Goal: Navigation & Orientation: Find specific page/section

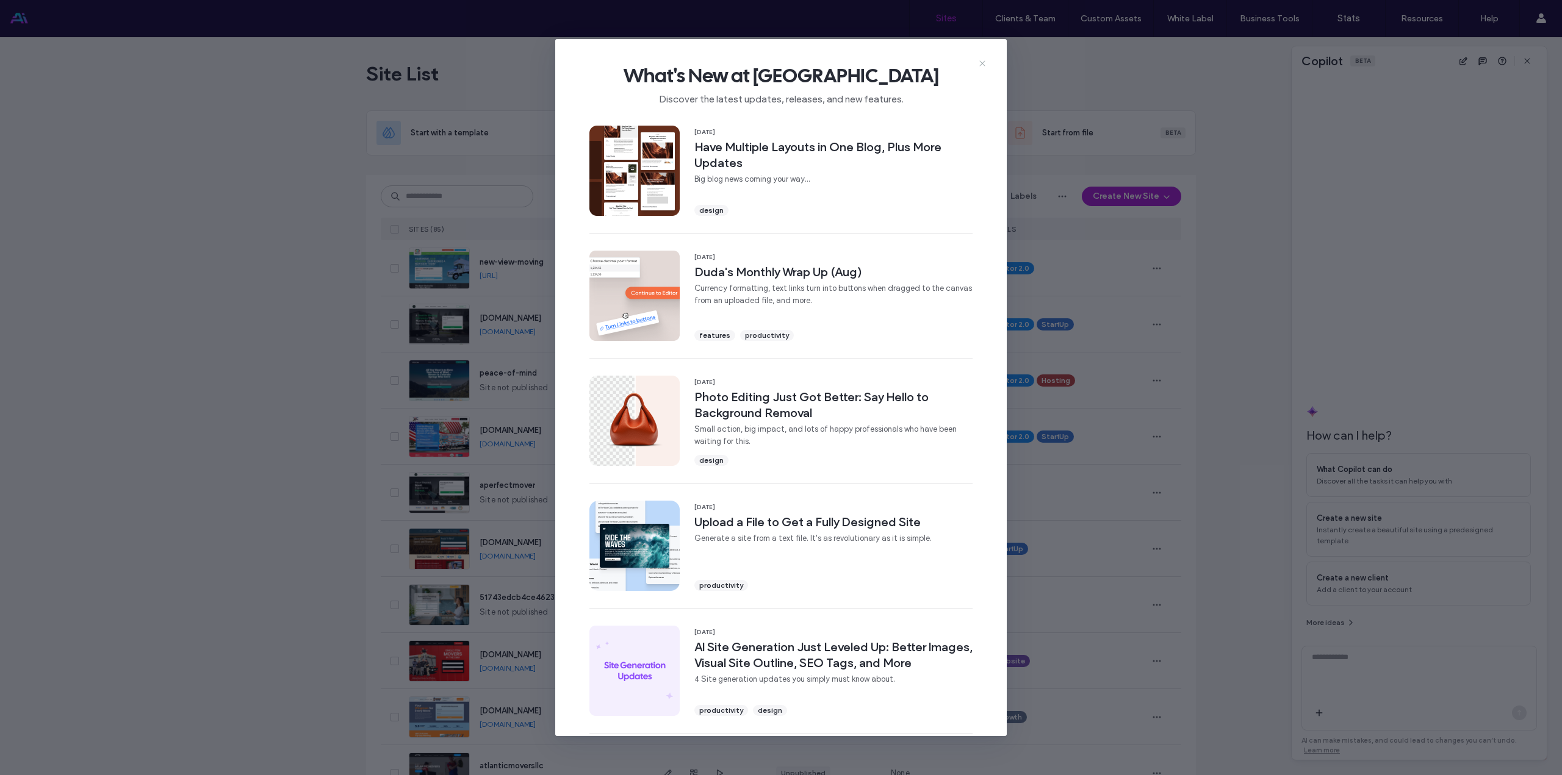
click at [982, 66] on icon at bounding box center [982, 64] width 10 height 10
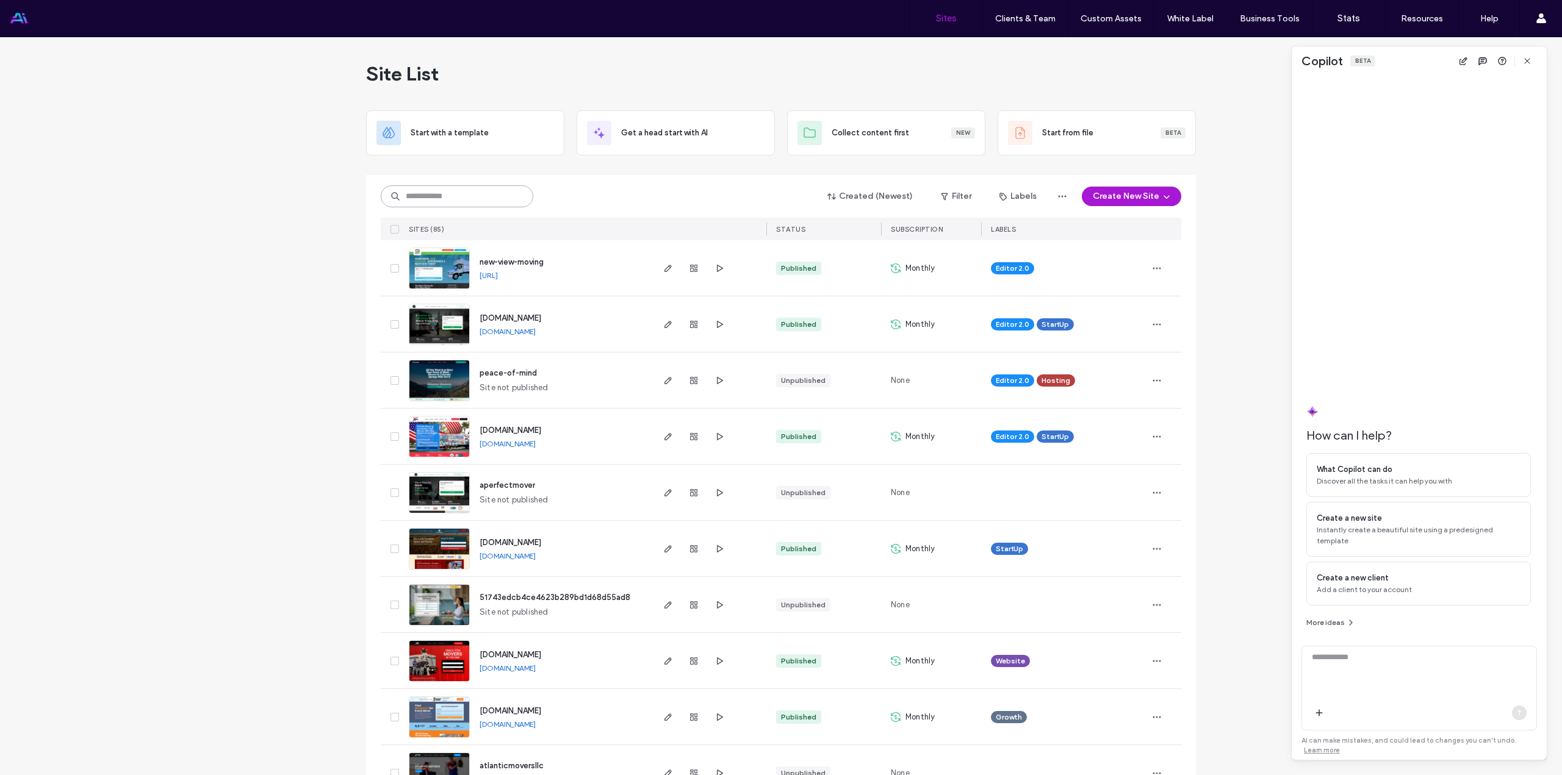
click at [433, 201] on input at bounding box center [457, 196] width 153 height 22
click at [1155, 268] on use "button" at bounding box center [1157, 268] width 8 height 2
